Goal: Information Seeking & Learning: Learn about a topic

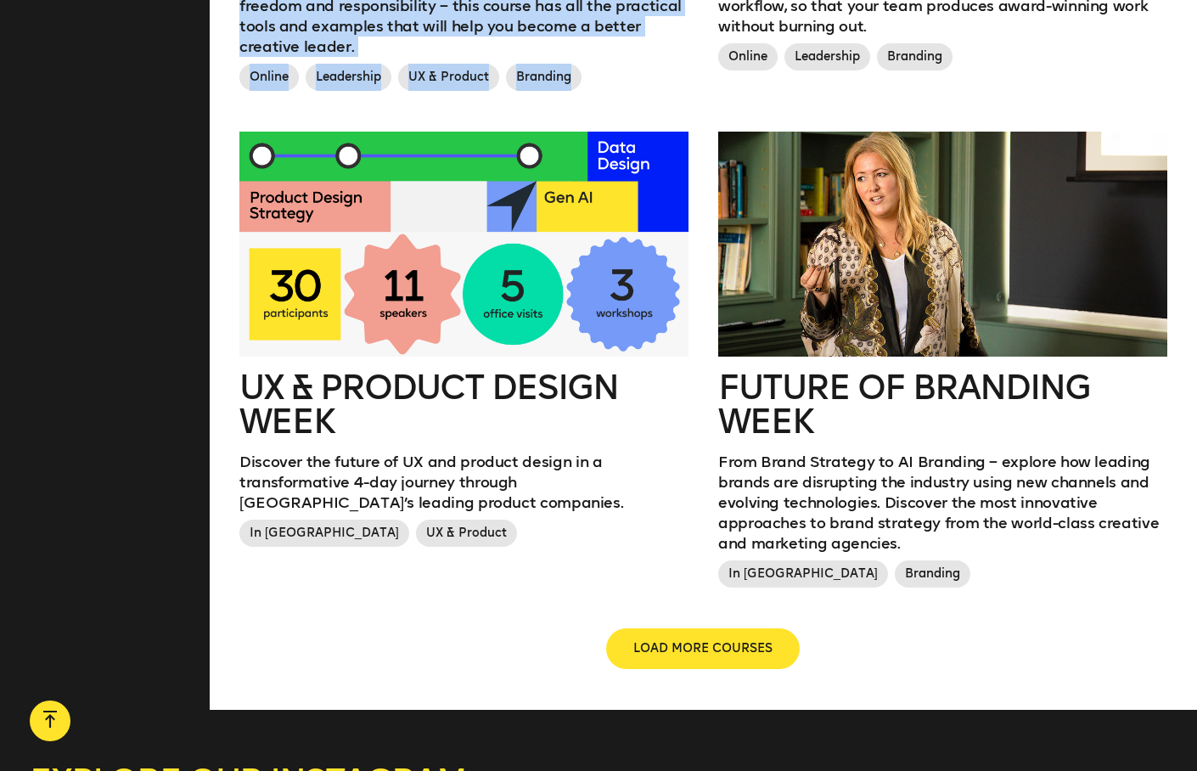
scroll to position [1825, 0]
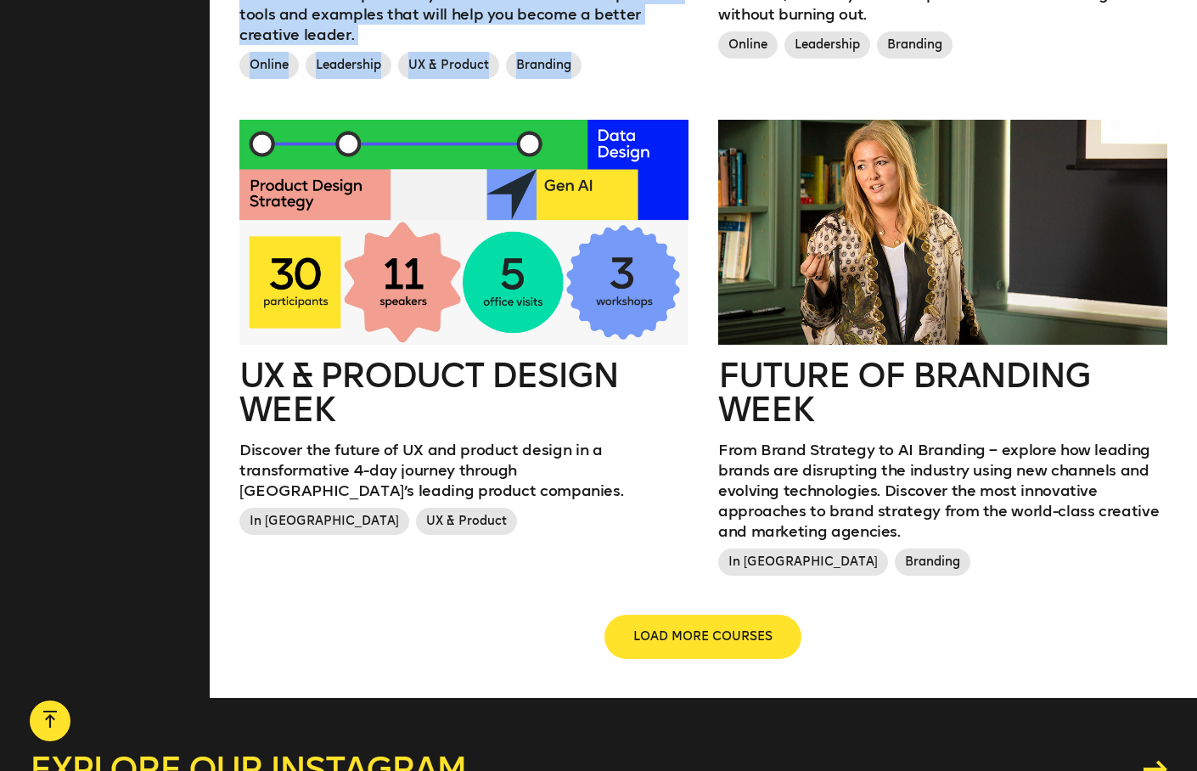
click at [656, 628] on span "LOAD MORE COURSES" at bounding box center [702, 636] width 139 height 17
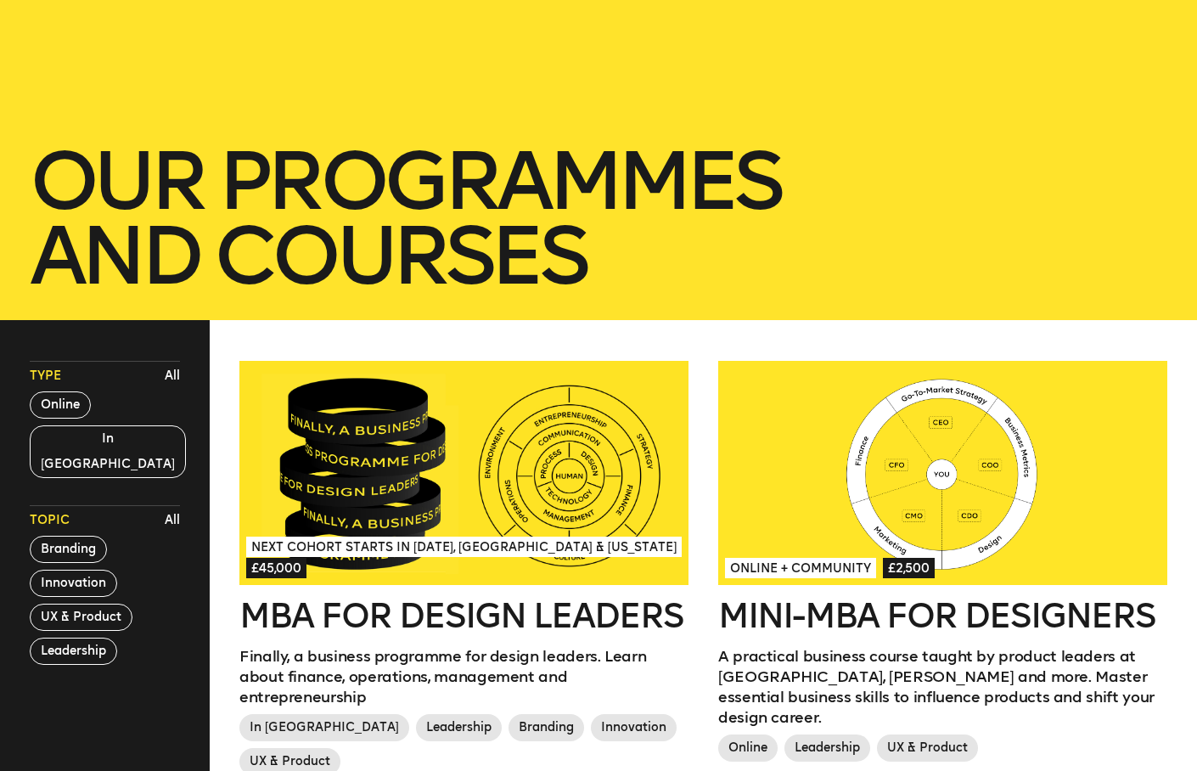
scroll to position [289, 0]
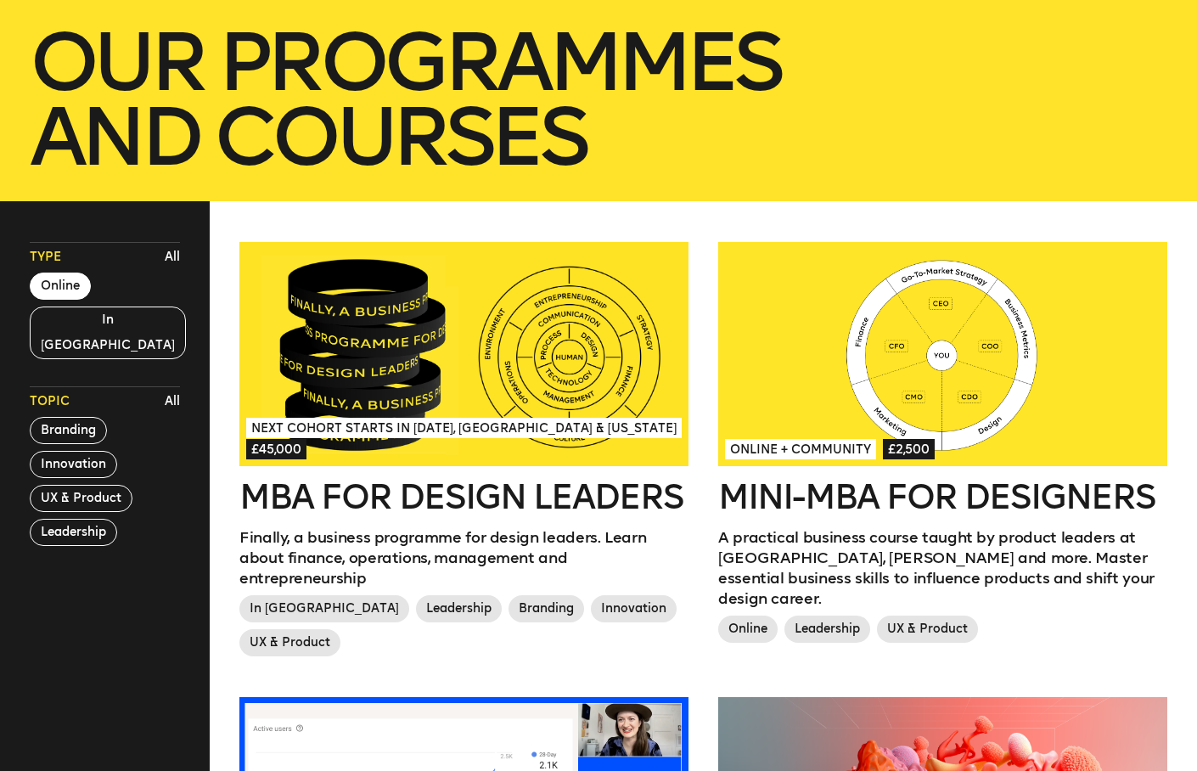
click at [75, 288] on button "Online" at bounding box center [60, 285] width 61 height 27
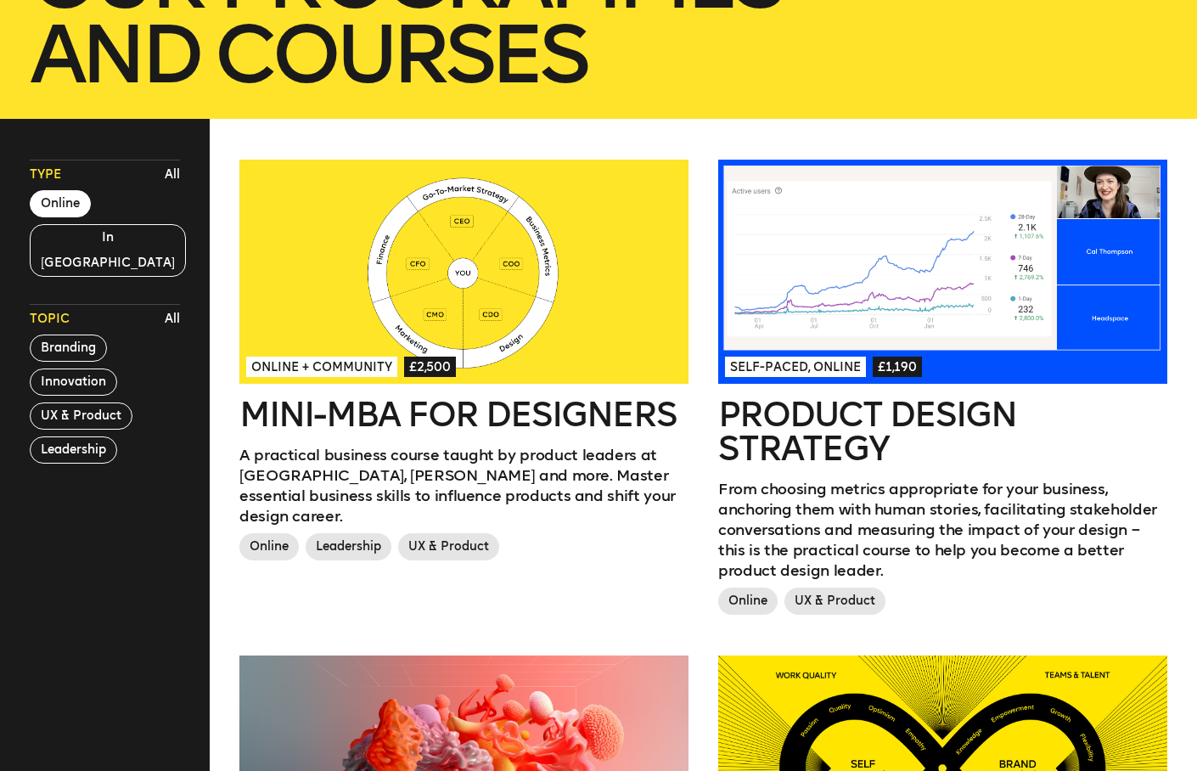
scroll to position [369, 0]
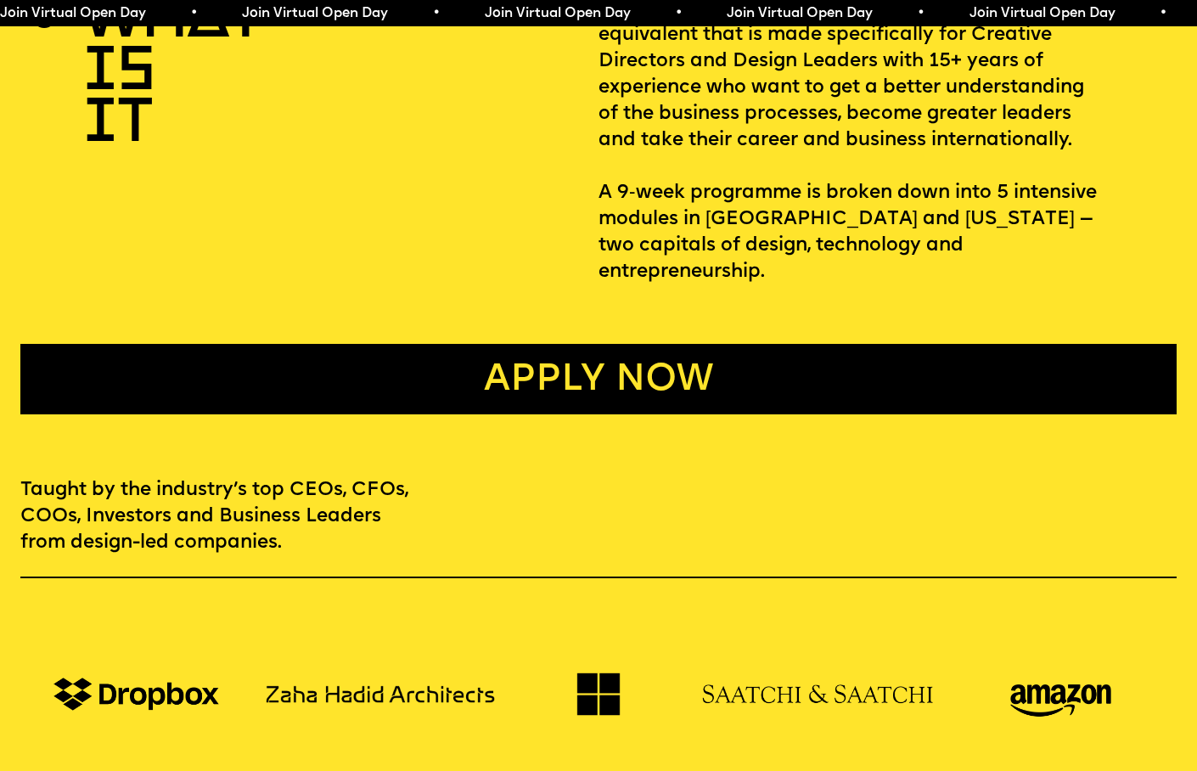
scroll to position [730, 0]
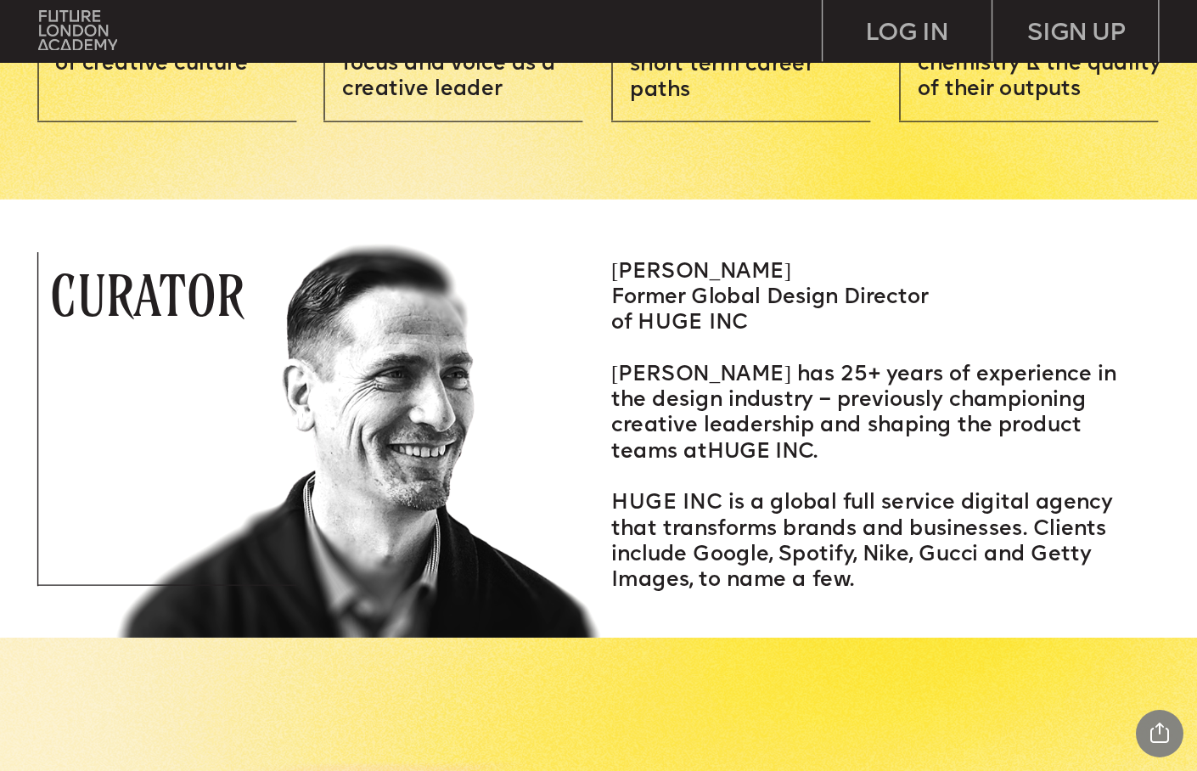
scroll to position [2198, 0]
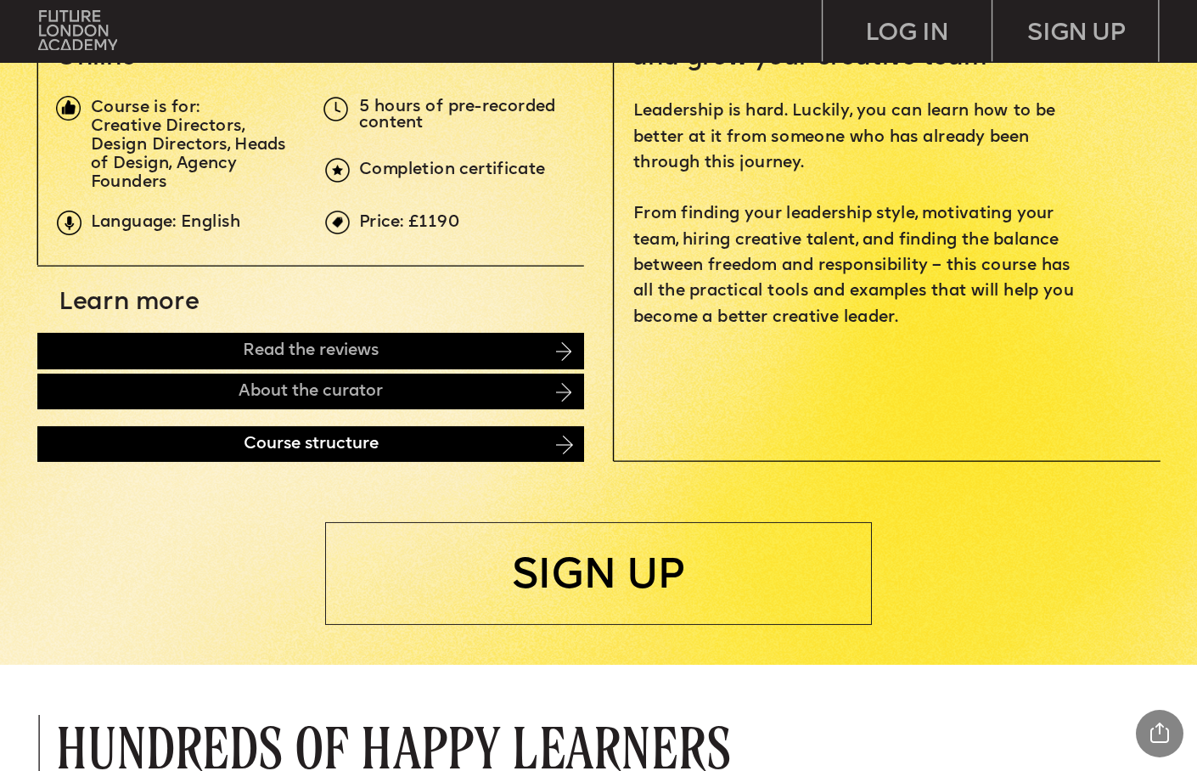
click at [236, 440] on div "Course structure" at bounding box center [310, 443] width 547 height 35
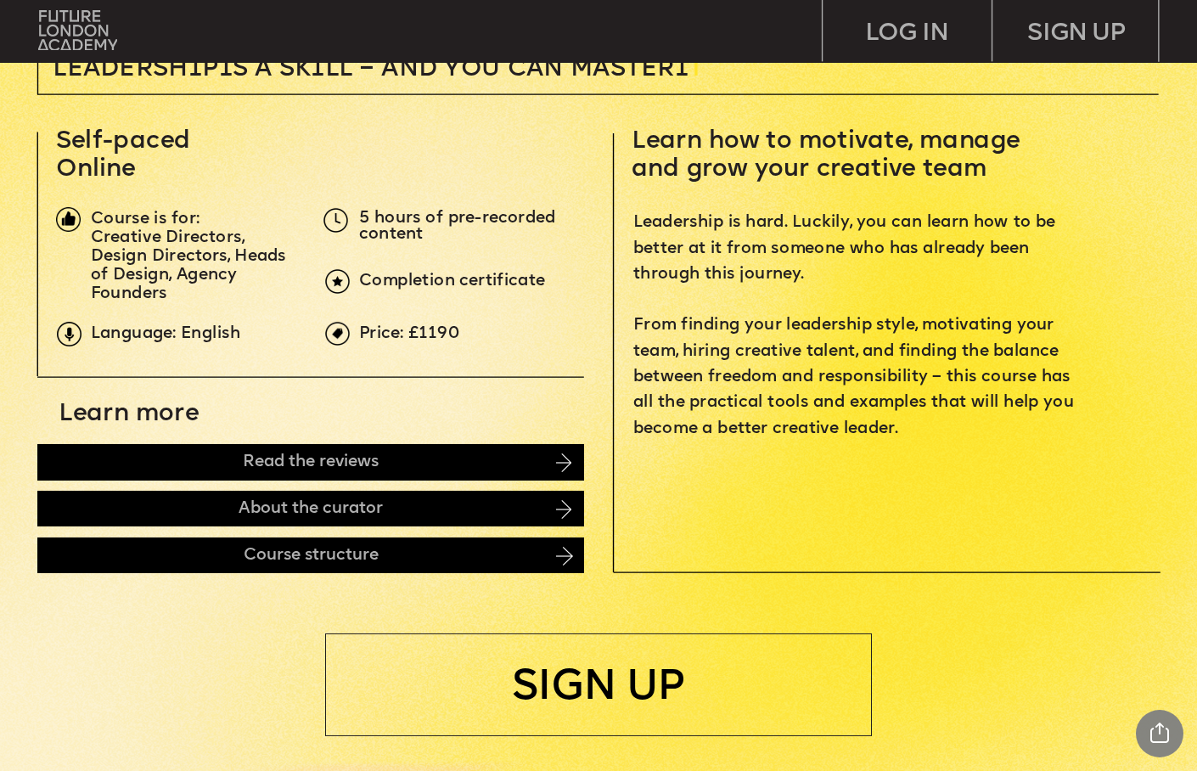
scroll to position [527, 0]
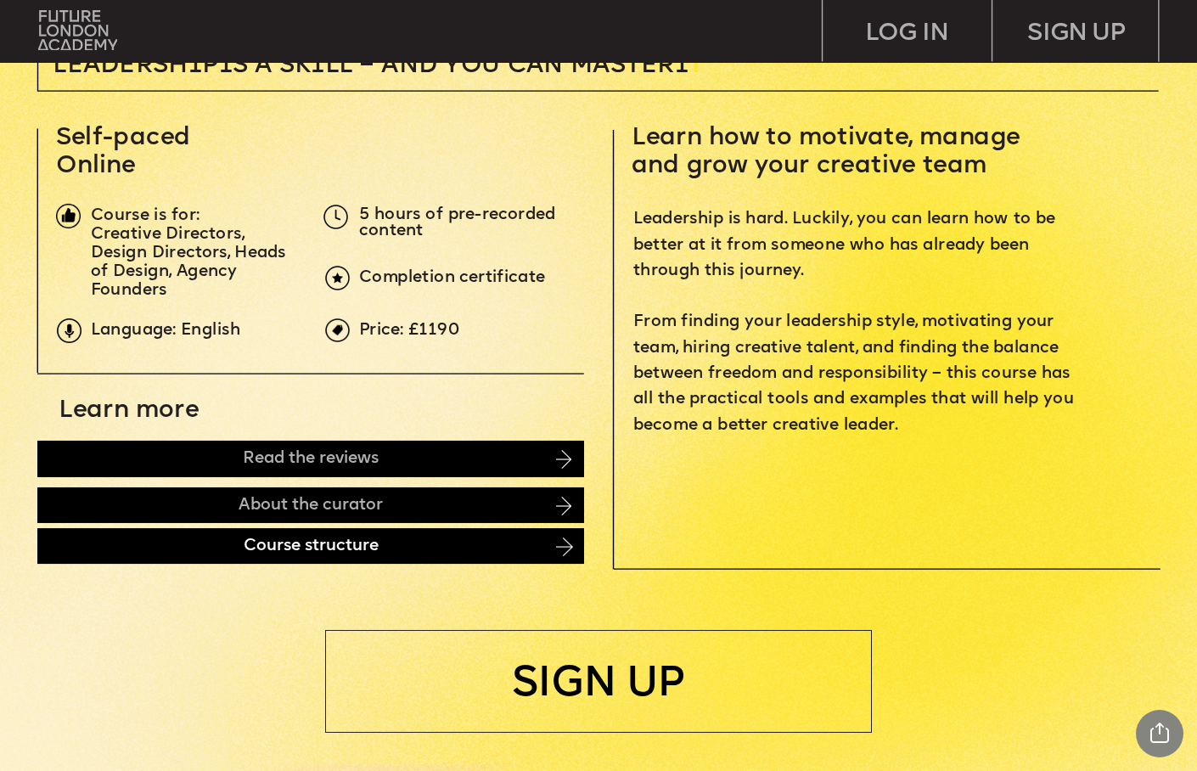
click at [189, 556] on div "Course structure" at bounding box center [310, 545] width 547 height 35
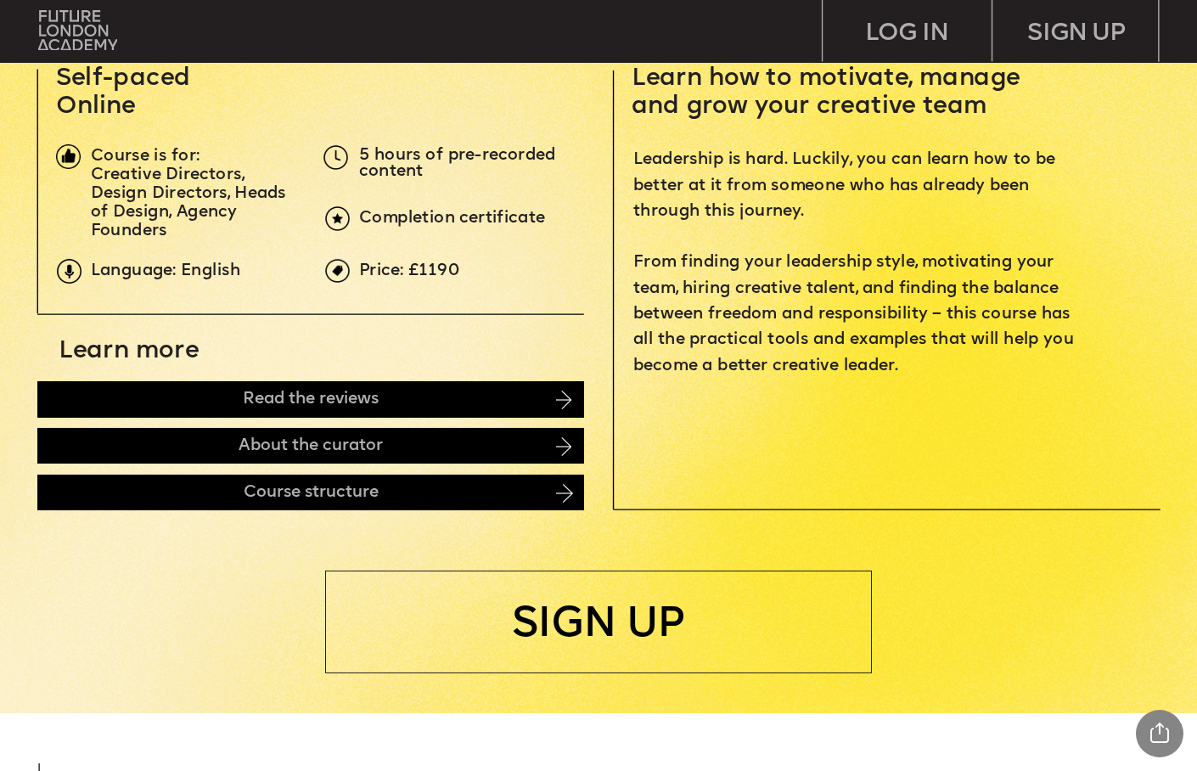
scroll to position [561, 0]
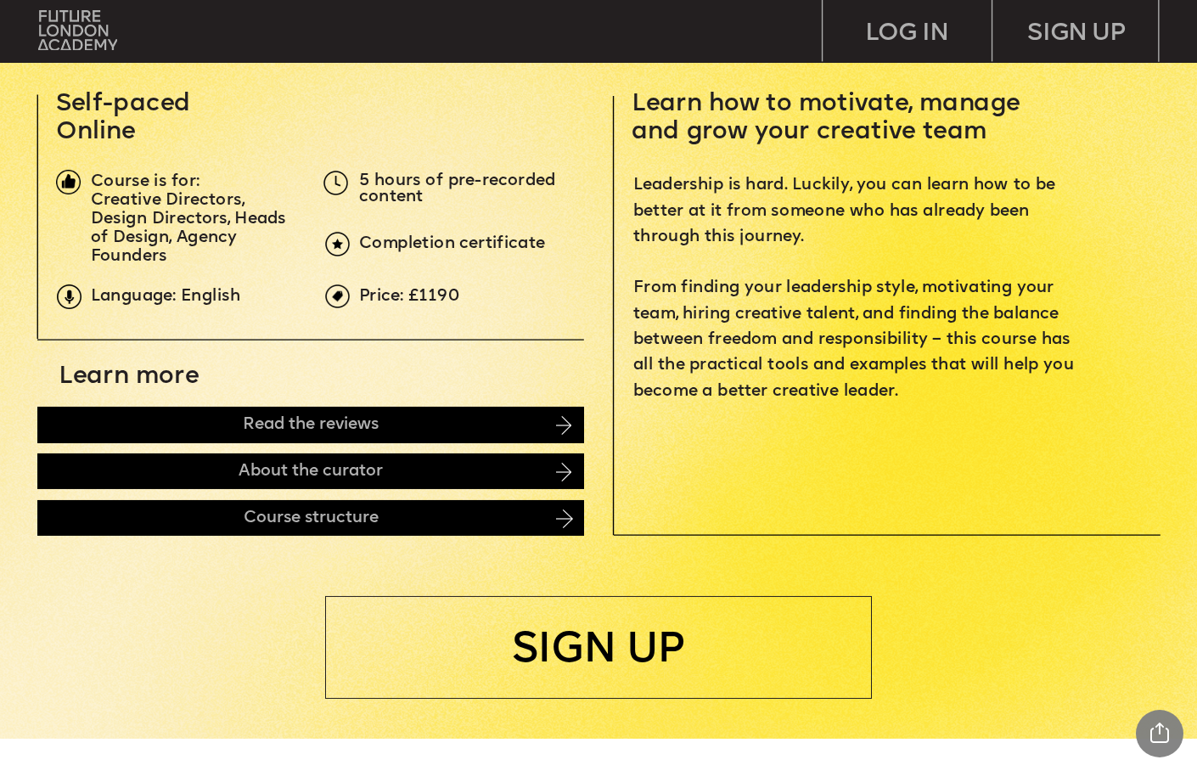
click at [729, 243] on span "Leadership is hard. Luckily, you can learn how to be better at it from someone …" at bounding box center [856, 288] width 446 height 221
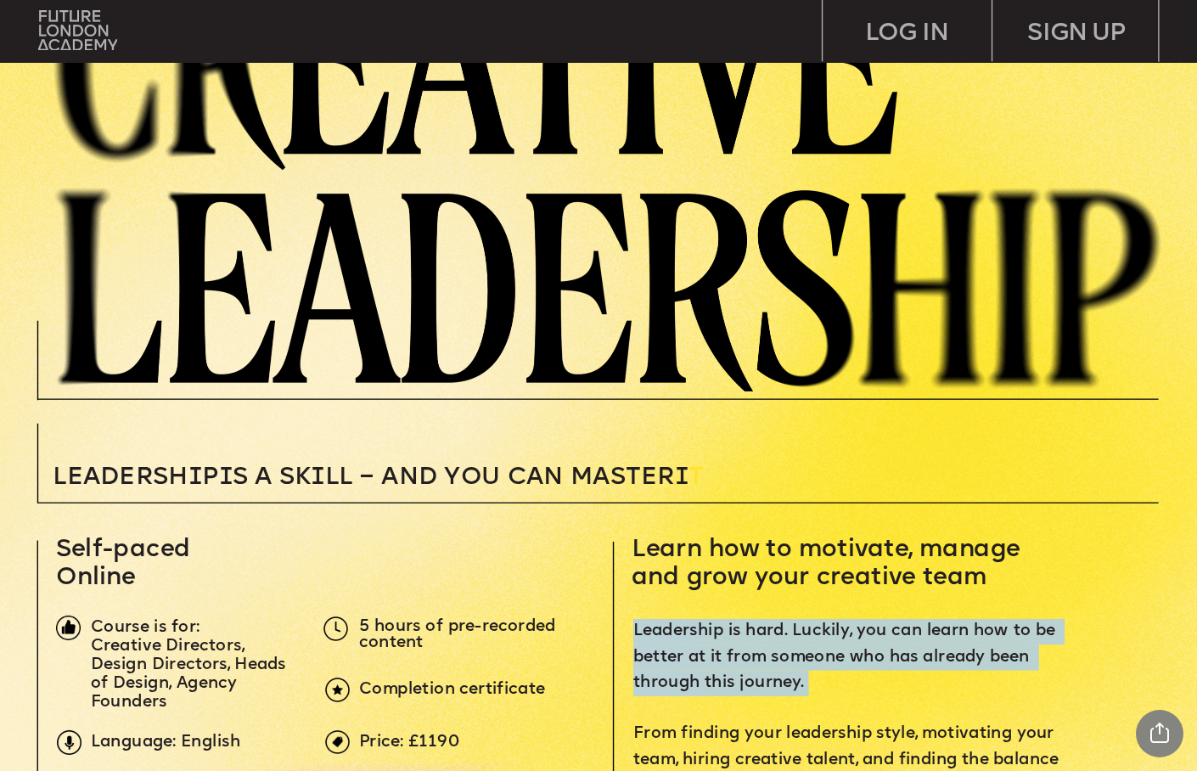
scroll to position [126, 0]
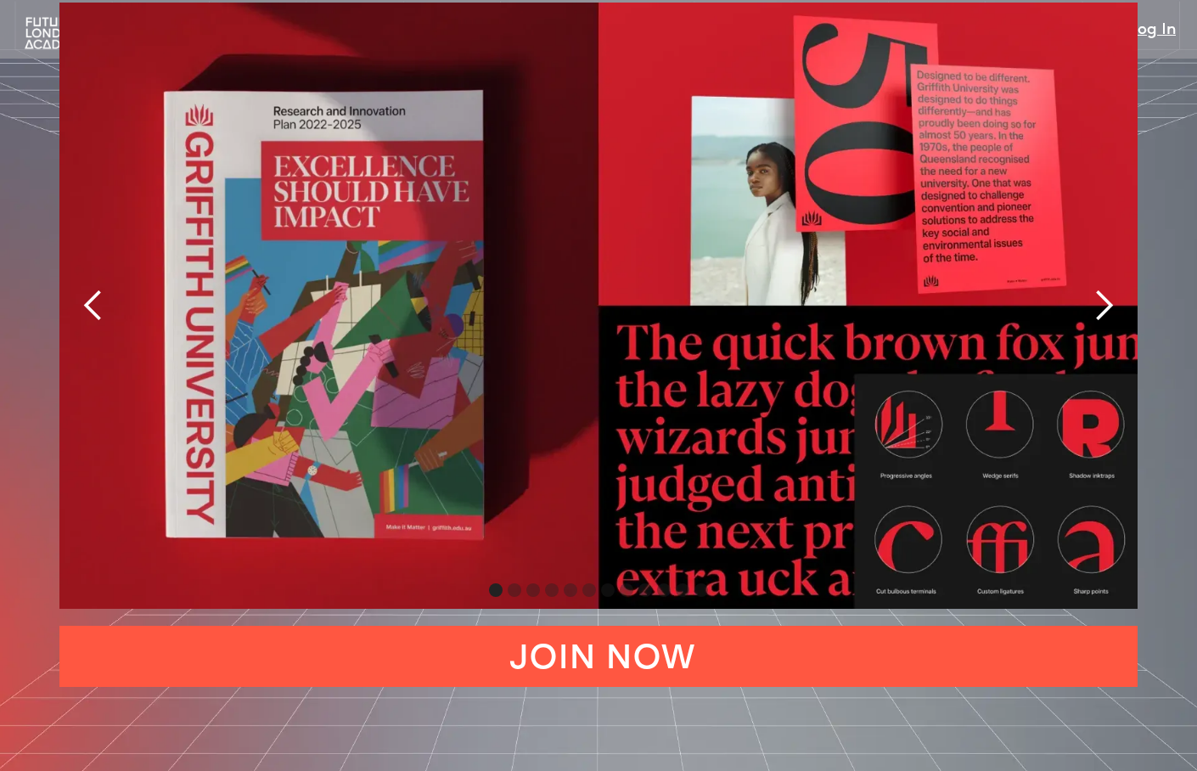
scroll to position [3840, 0]
